Goal: Task Accomplishment & Management: Use online tool/utility

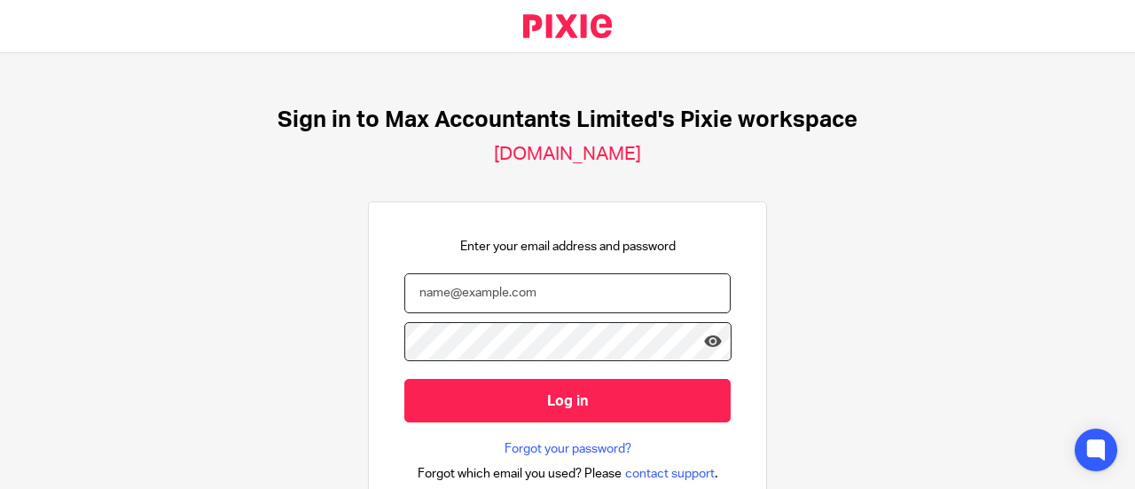
type input "tracey@maxaccountants.co.uk"
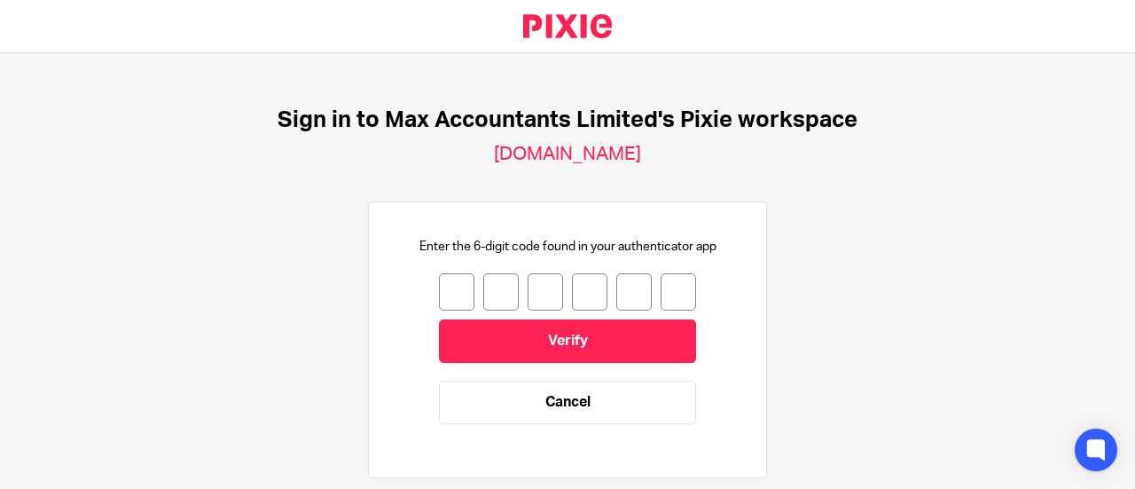
click at [439, 299] on input "number" at bounding box center [456, 291] width 35 height 37
type input "3"
type input "2"
type input "8"
type input "7"
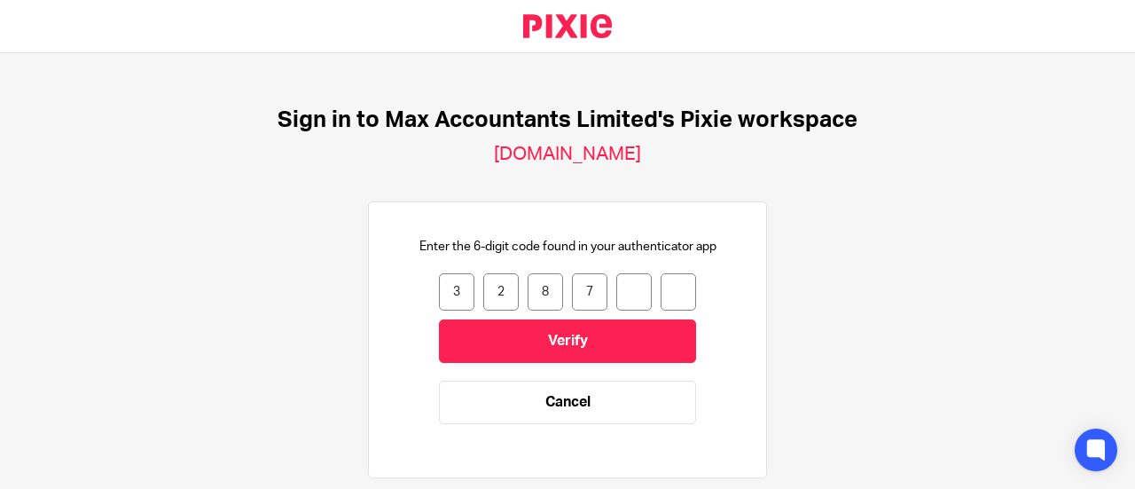
type input "1"
type input "2"
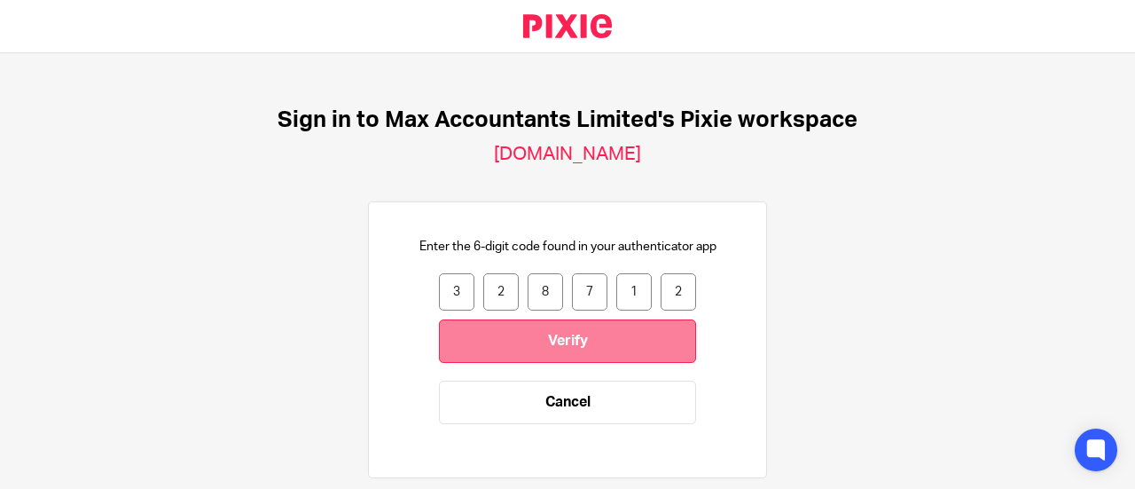
click at [463, 330] on input "Verify" at bounding box center [567, 340] width 257 height 43
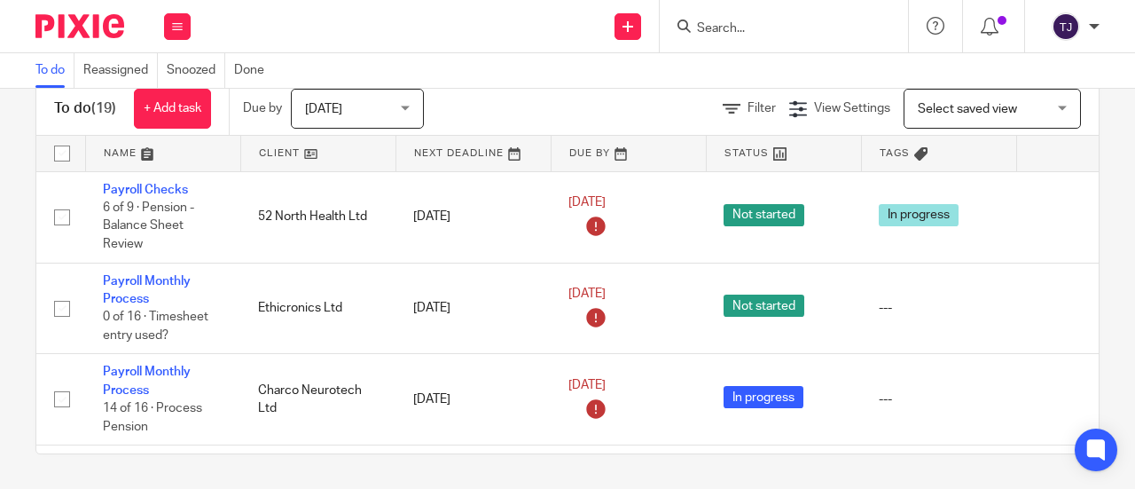
click at [757, 24] on input "Search" at bounding box center [775, 29] width 160 height 16
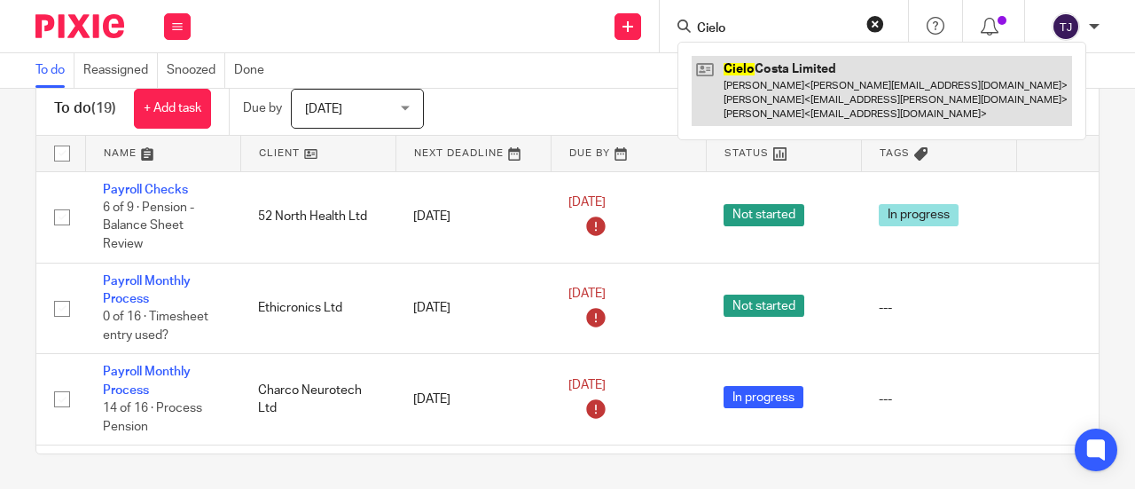
type input "Cielo"
click at [784, 67] on link at bounding box center [882, 91] width 380 height 70
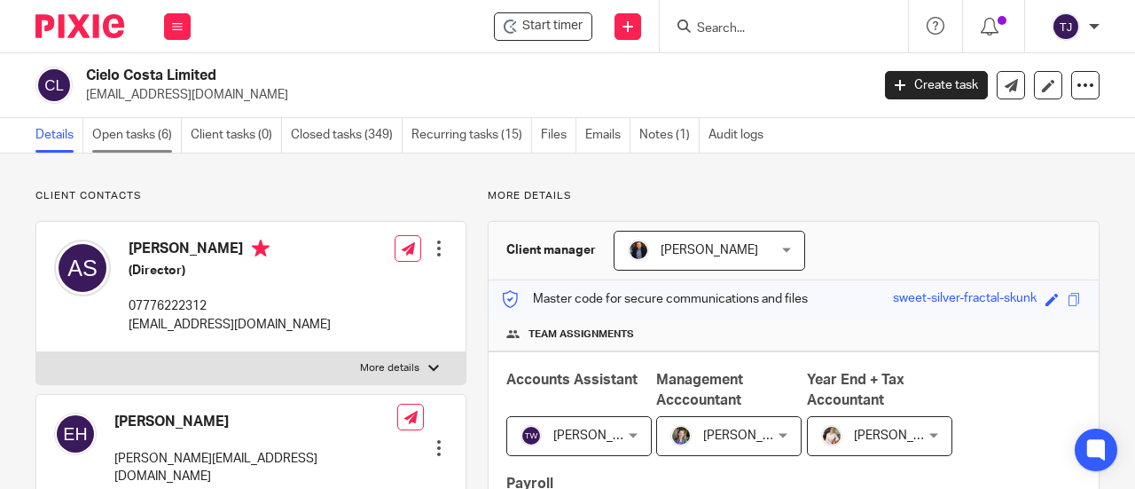
click at [138, 137] on link "Open tasks (6)" at bounding box center [137, 135] width 90 height 35
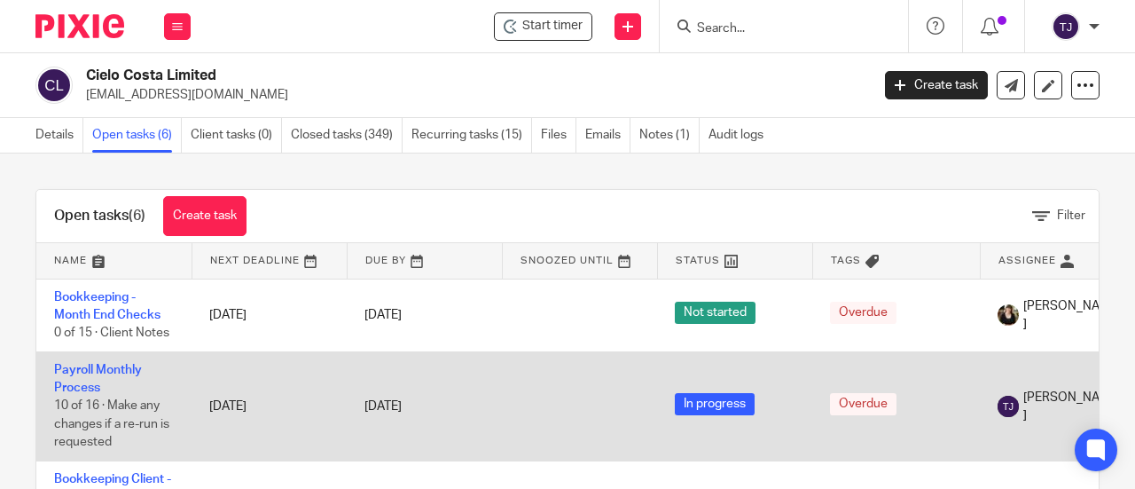
click at [80, 378] on td "Payroll Monthly Process 10 of 16 · Make any changes if a re-run is requested" at bounding box center [113, 405] width 155 height 109
click at [76, 370] on link "Payroll Monthly Process" at bounding box center [98, 379] width 88 height 30
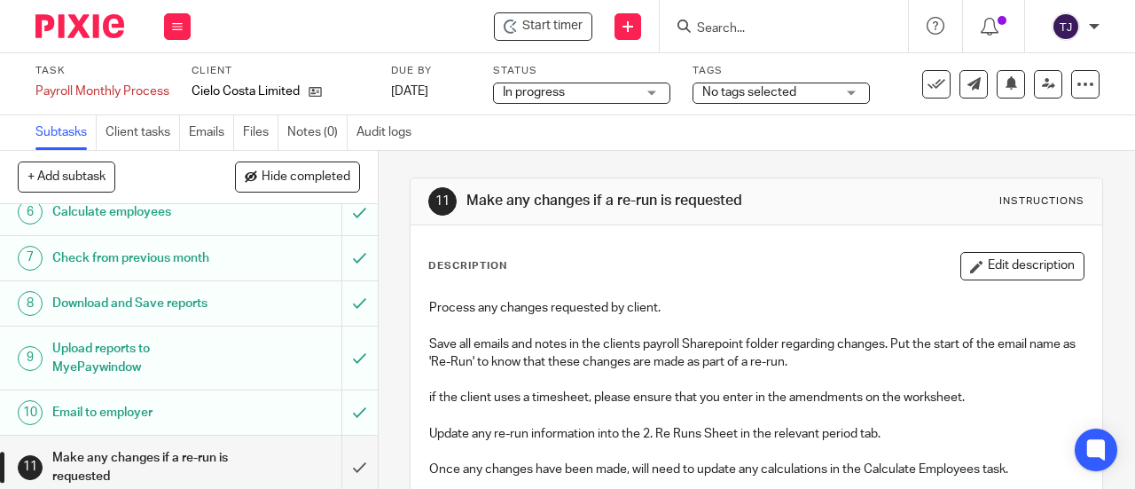
scroll to position [355, 0]
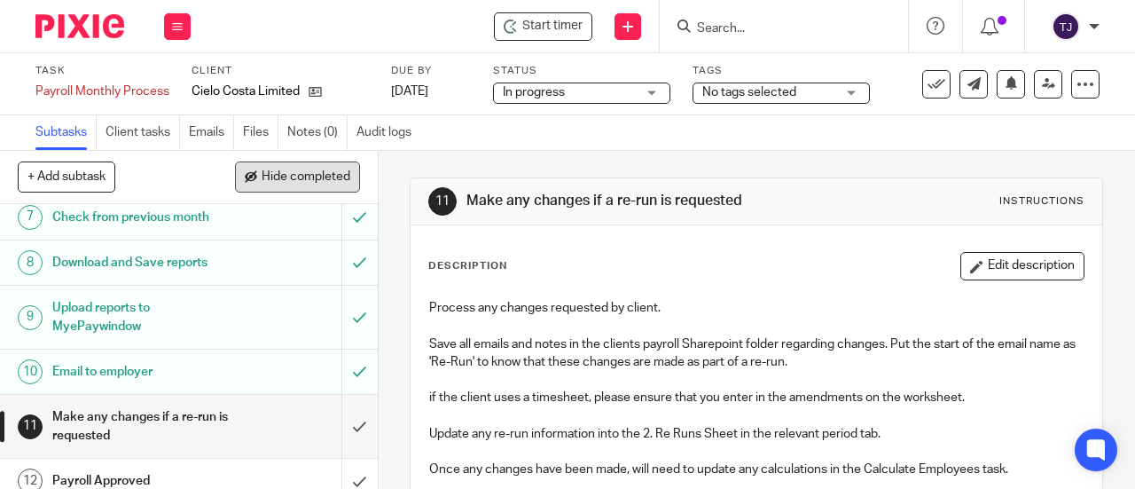
click at [282, 170] on span "Hide completed" at bounding box center [306, 177] width 89 height 14
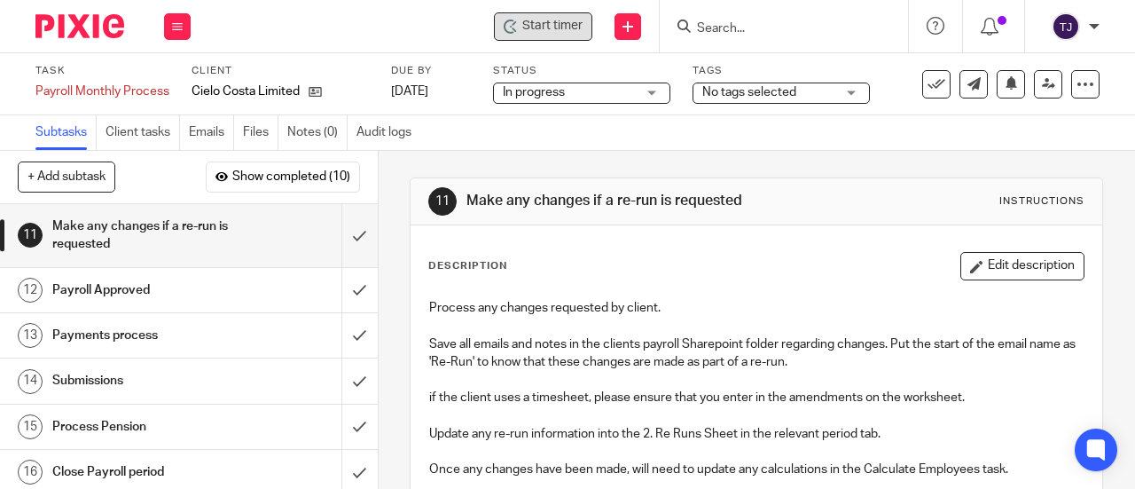
click at [549, 23] on span "Start timer" at bounding box center [552, 26] width 60 height 19
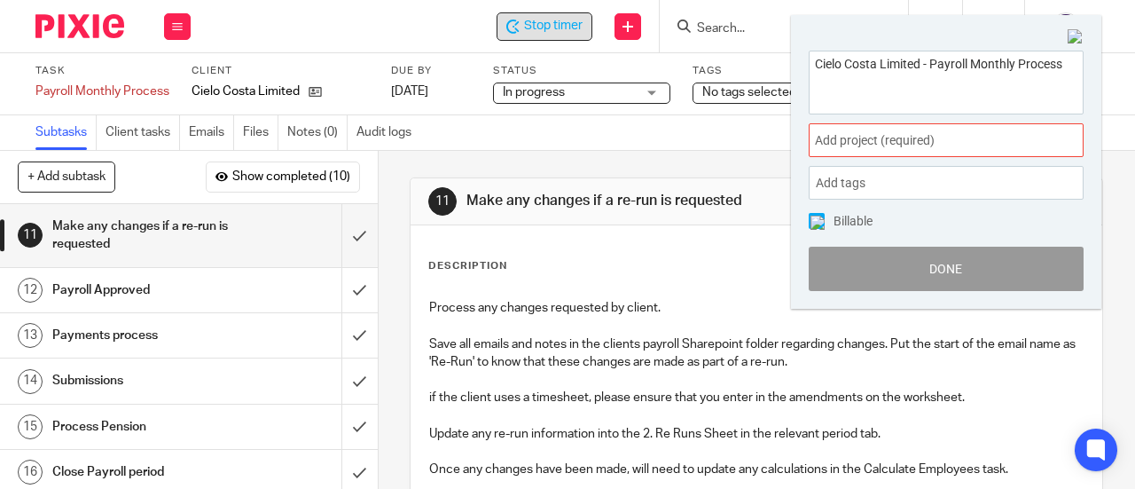
click at [922, 141] on span "Add project (required) :" at bounding box center [926, 140] width 223 height 19
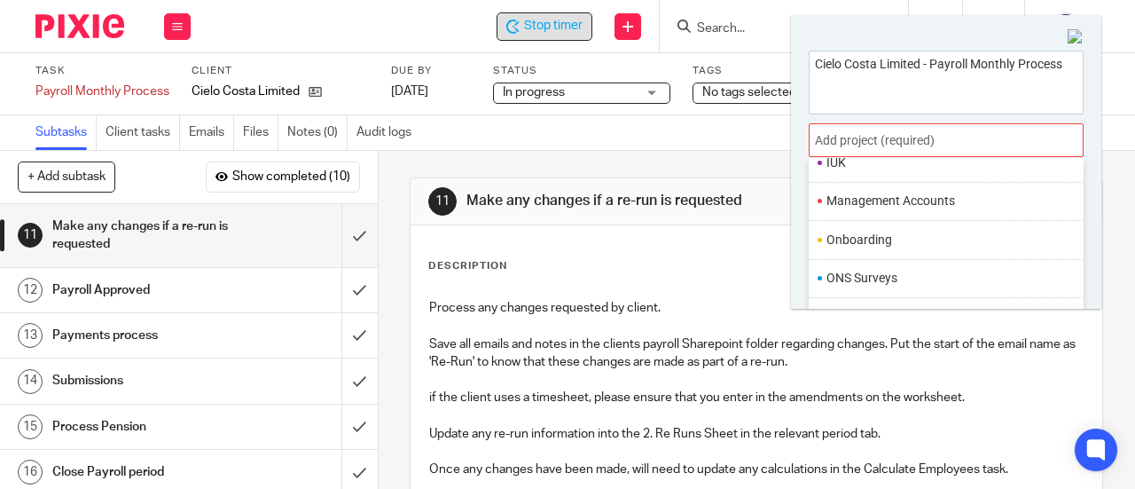
scroll to position [651, 0]
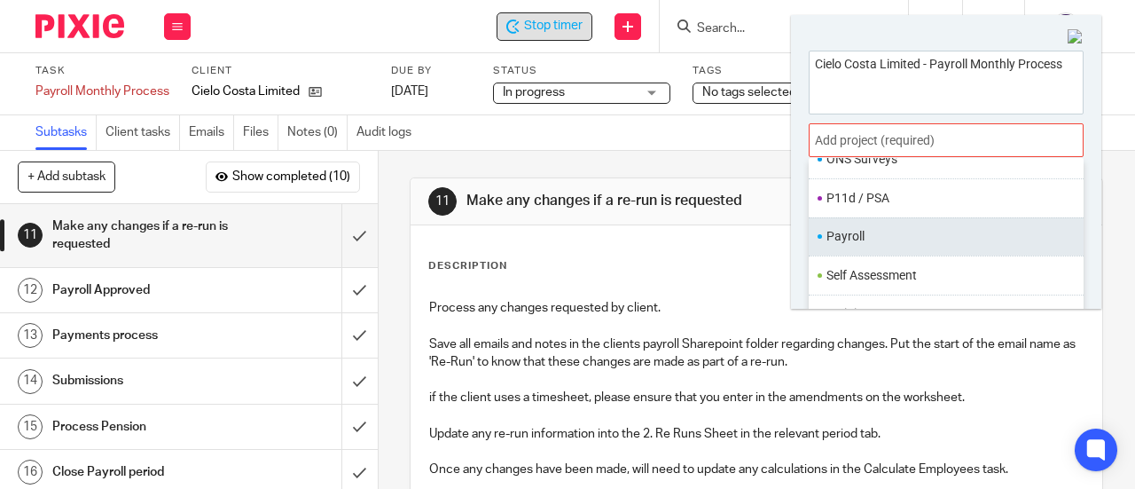
click at [939, 241] on ul "Payroll" at bounding box center [946, 236] width 275 height 38
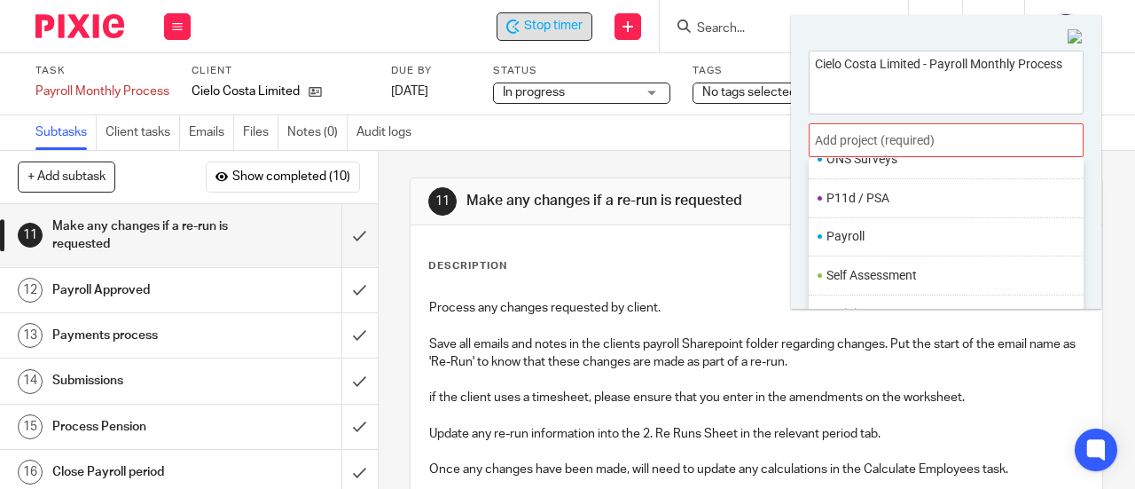
click at [857, 231] on li "Payroll" at bounding box center [941, 236] width 231 height 19
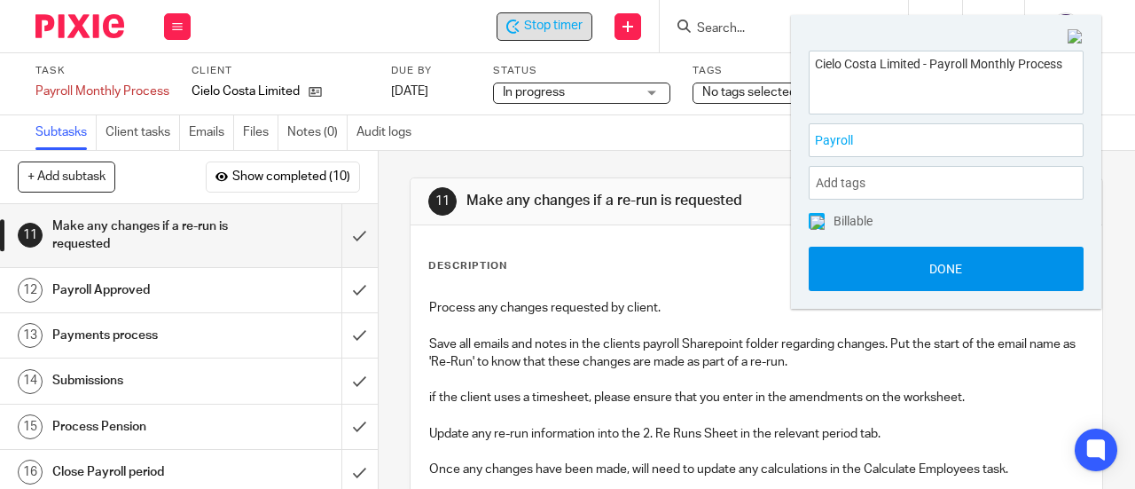
click at [883, 283] on button "Done" at bounding box center [946, 269] width 275 height 44
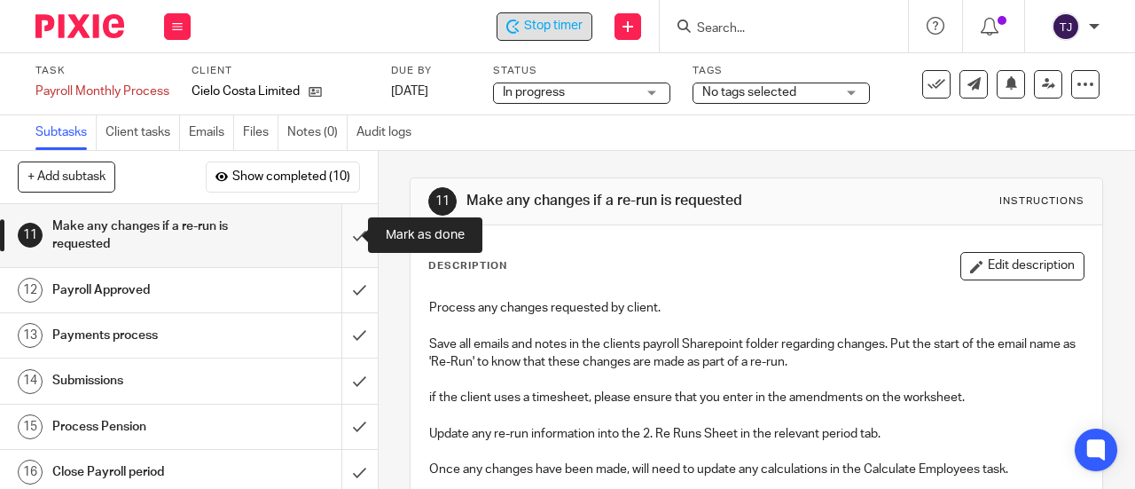
click at [341, 235] on input "submit" at bounding box center [189, 235] width 378 height 63
